Goal: Browse casually

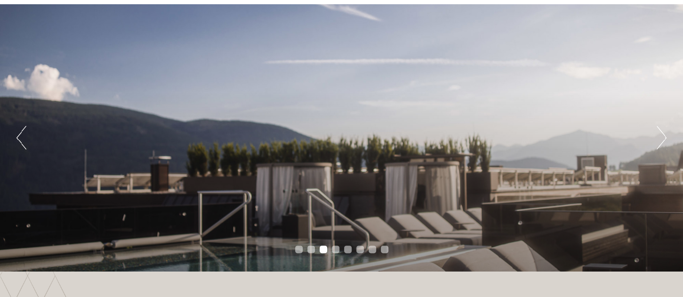
scroll to position [68, 0]
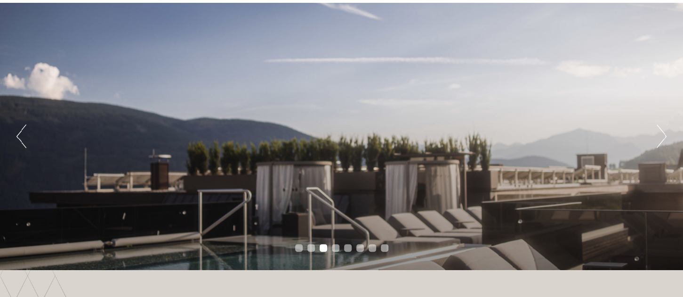
click at [664, 133] on button "Next" at bounding box center [662, 136] width 10 height 24
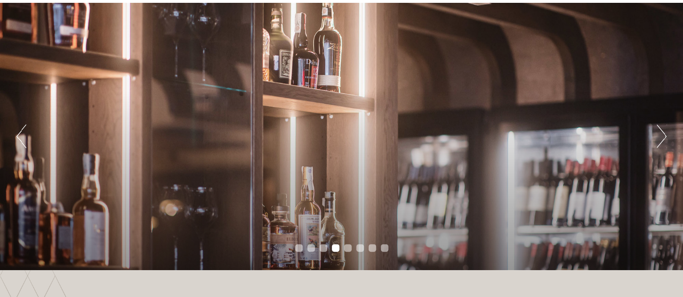
click at [664, 133] on button "Next" at bounding box center [662, 136] width 10 height 24
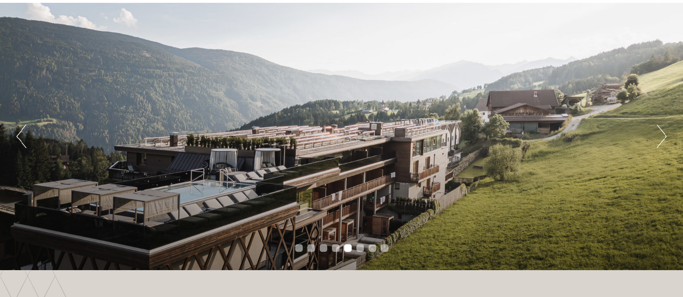
click at [664, 133] on button "Next" at bounding box center [662, 136] width 10 height 24
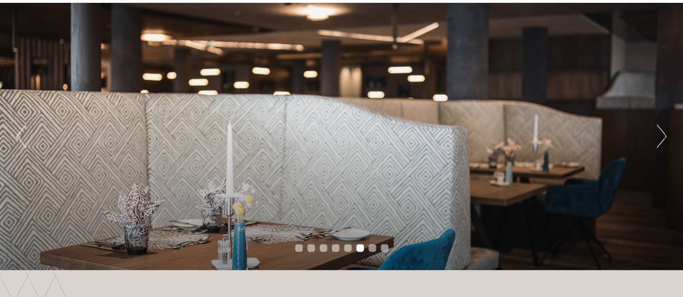
click at [664, 133] on button "Next" at bounding box center [662, 136] width 10 height 24
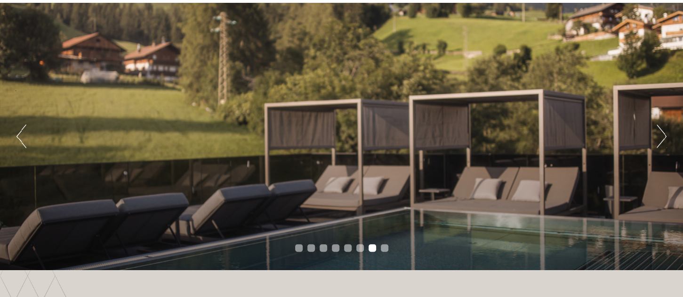
click at [664, 133] on button "Next" at bounding box center [662, 136] width 10 height 24
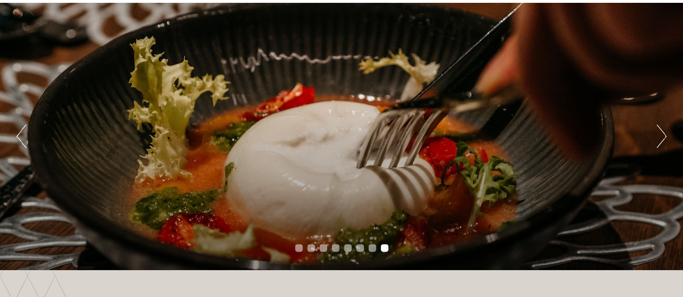
click at [664, 133] on button "Next" at bounding box center [662, 136] width 10 height 24
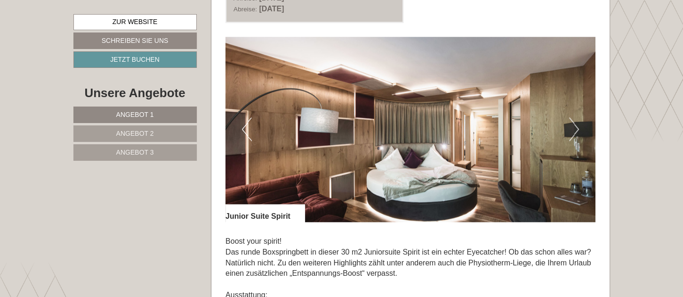
scroll to position [594, 0]
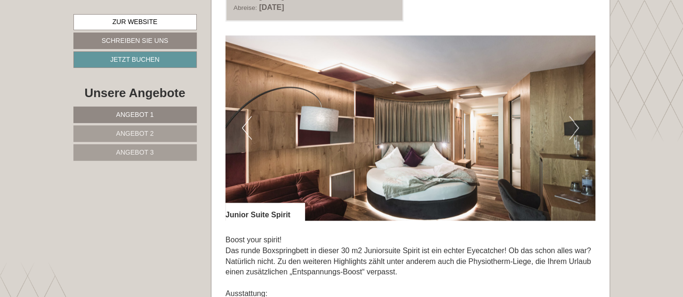
click at [576, 126] on button "Next" at bounding box center [574, 128] width 10 height 24
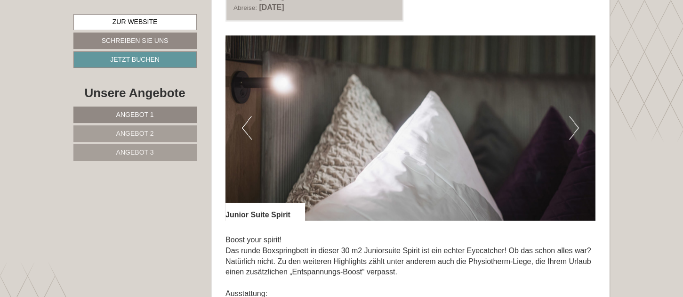
click at [576, 126] on button "Next" at bounding box center [574, 128] width 10 height 24
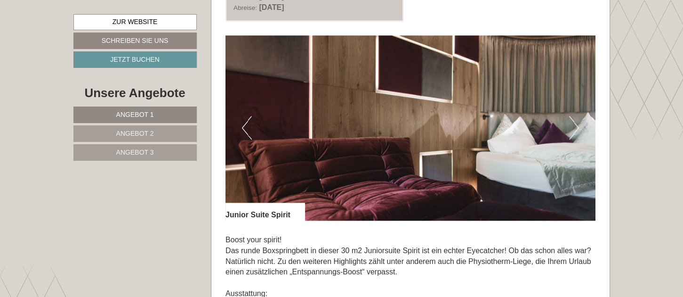
click at [576, 126] on button "Next" at bounding box center [574, 128] width 10 height 24
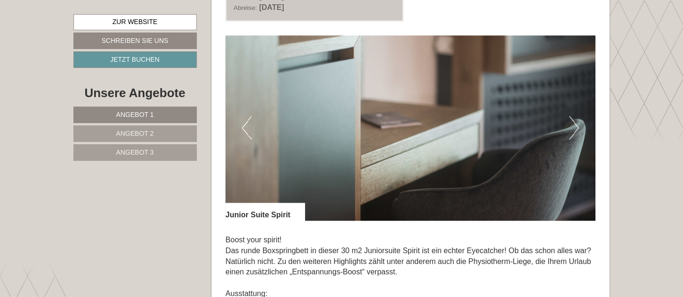
click at [576, 126] on button "Next" at bounding box center [574, 128] width 10 height 24
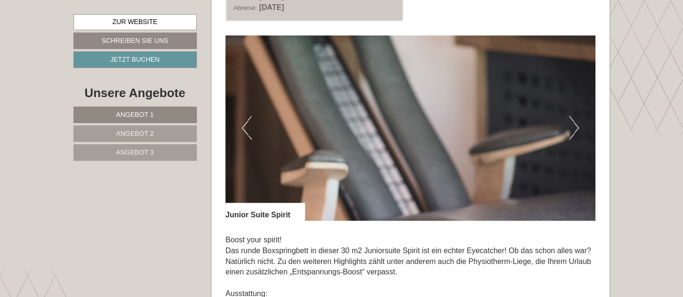
click at [576, 126] on button "Next" at bounding box center [574, 128] width 10 height 24
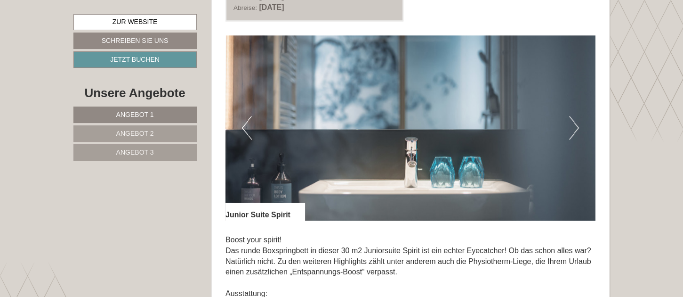
click at [576, 126] on button "Next" at bounding box center [574, 128] width 10 height 24
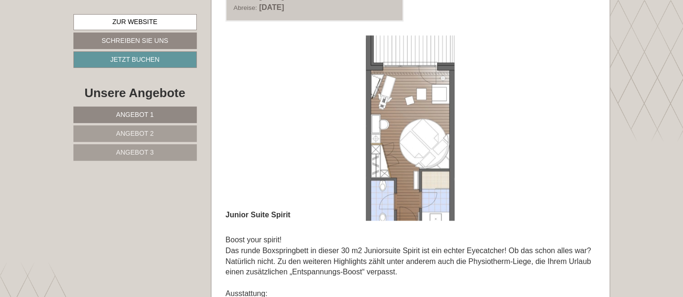
click at [576, 126] on button "Next" at bounding box center [574, 128] width 10 height 24
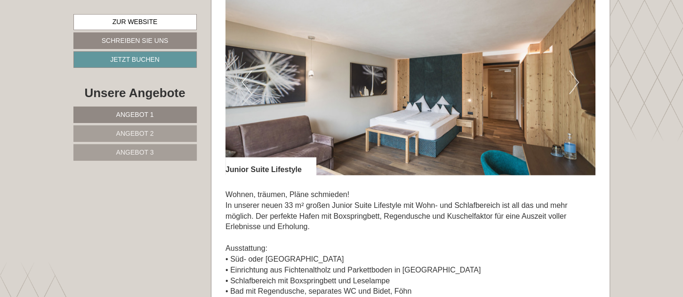
scroll to position [1319, 0]
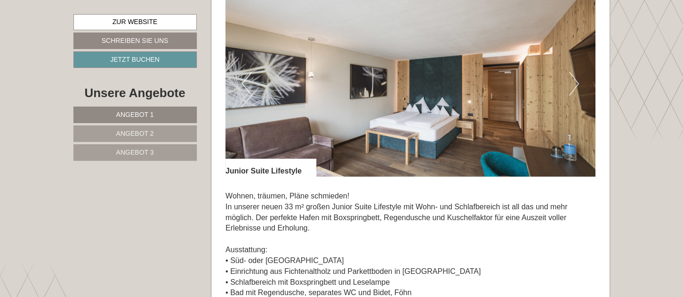
click at [574, 78] on button "Next" at bounding box center [574, 84] width 10 height 24
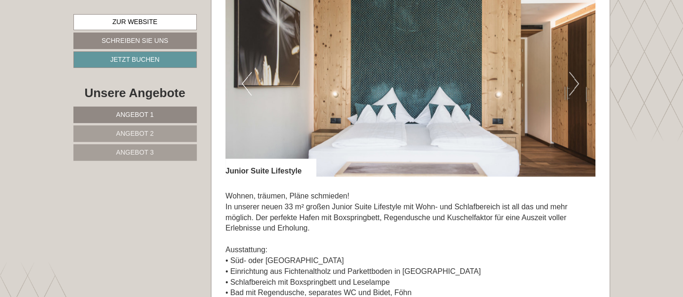
click at [574, 78] on button "Next" at bounding box center [574, 84] width 10 height 24
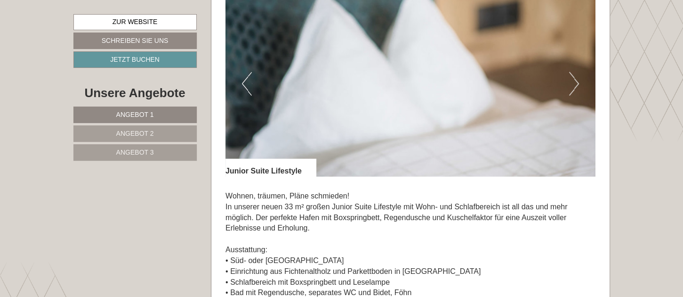
click at [574, 78] on button "Next" at bounding box center [574, 84] width 10 height 24
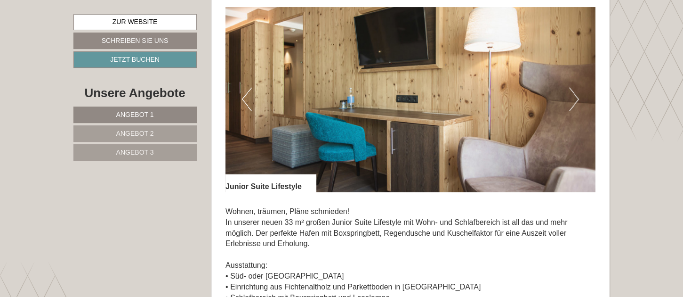
scroll to position [1292, 0]
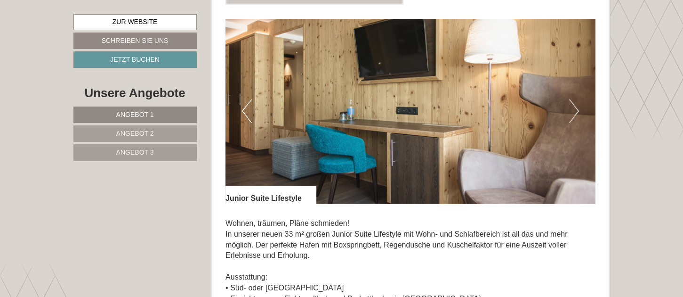
click at [574, 106] on button "Next" at bounding box center [574, 111] width 10 height 24
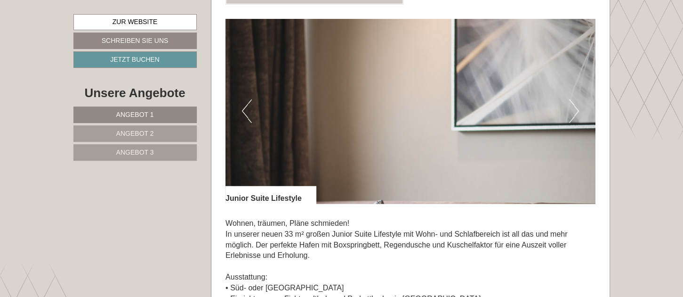
click at [574, 106] on button "Next" at bounding box center [574, 111] width 10 height 24
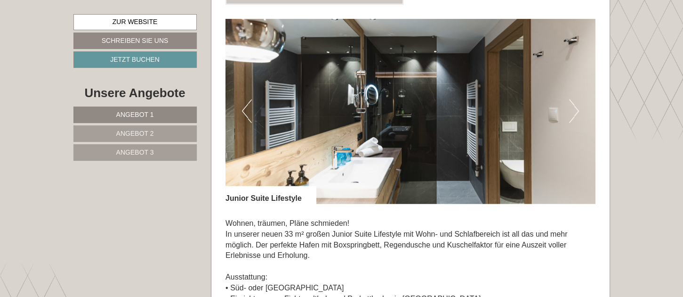
click at [574, 106] on button "Next" at bounding box center [574, 111] width 10 height 24
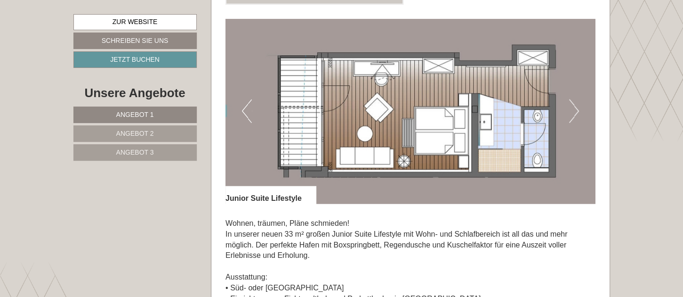
click at [574, 106] on button "Next" at bounding box center [574, 111] width 10 height 24
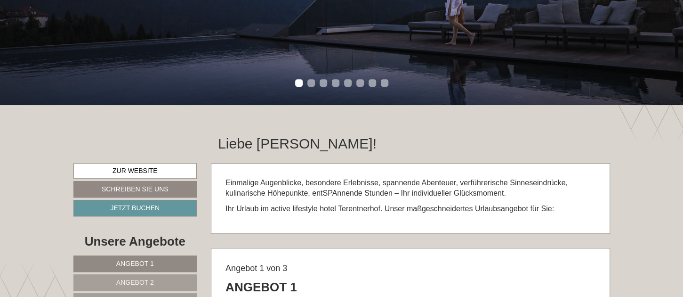
scroll to position [23, 0]
